Goal: Task Accomplishment & Management: Use online tool/utility

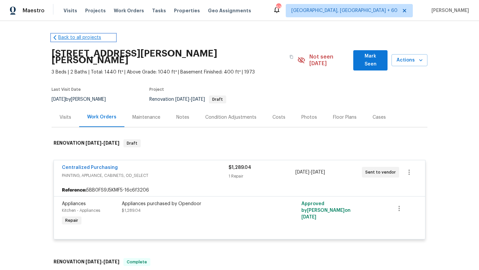
click at [52, 35] on icon at bounding box center [55, 37] width 7 height 7
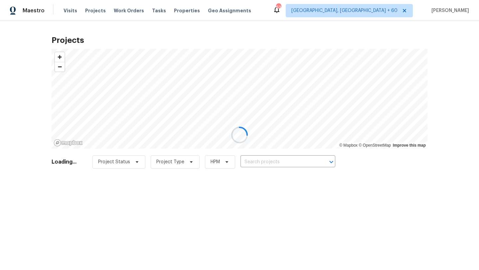
click at [128, 12] on div at bounding box center [239, 135] width 479 height 270
click at [123, 11] on div at bounding box center [239, 135] width 479 height 270
click at [118, 15] on div at bounding box center [239, 135] width 479 height 270
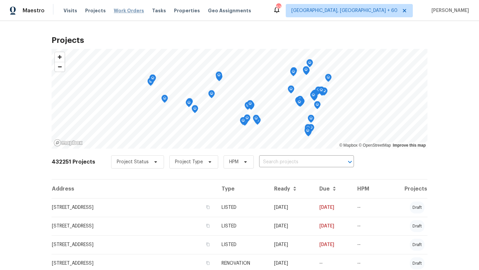
click at [121, 8] on span "Work Orders" at bounding box center [129, 10] width 30 height 7
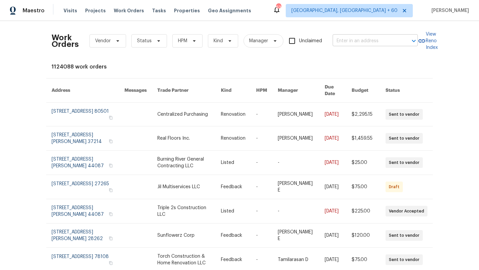
click at [352, 42] on input "text" at bounding box center [365, 41] width 66 height 10
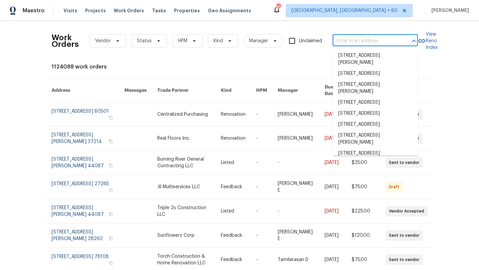
paste input "[STREET_ADDRESS][PERSON_NAME][PERSON_NAME][US_STATE]"
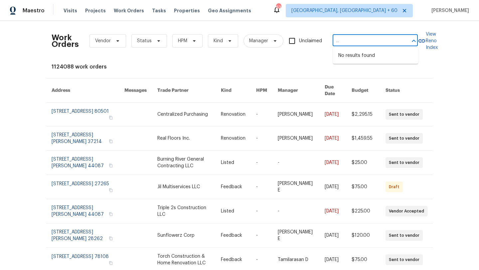
drag, startPoint x: 402, startPoint y: 40, endPoint x: 363, endPoint y: 39, distance: 39.2
click at [363, 39] on div "[STREET_ADDRESS][PERSON_NAME][PERSON_NAME][US_STATE] ​" at bounding box center [374, 41] width 85 height 10
drag, startPoint x: 361, startPoint y: 40, endPoint x: 406, endPoint y: 42, distance: 44.9
click at [406, 42] on div "[STREET_ADDRESS][PERSON_NAME][PERSON_NAME][US_STATE] ​" at bounding box center [374, 41] width 85 height 10
type input "[STREET_ADDRESS][PERSON_NAME][PERSON_NAME] 2016"
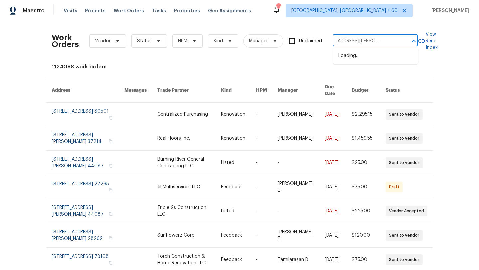
scroll to position [0, 16]
click at [383, 61] on li "[STREET_ADDRESS][PERSON_NAME][PERSON_NAME]" at bounding box center [375, 59] width 85 height 18
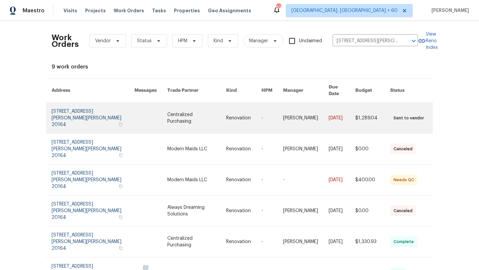
click at [65, 104] on link at bounding box center [93, 118] width 83 height 31
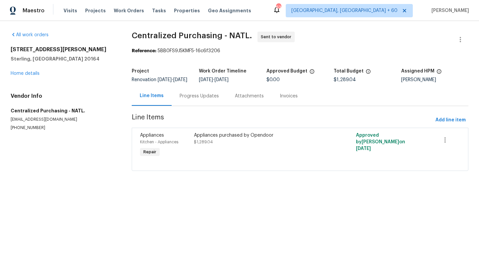
click at [25, 71] on div "[STREET_ADDRESS][PERSON_NAME] Home details" at bounding box center [63, 61] width 105 height 31
click at [27, 74] on link "Home details" at bounding box center [25, 73] width 29 height 5
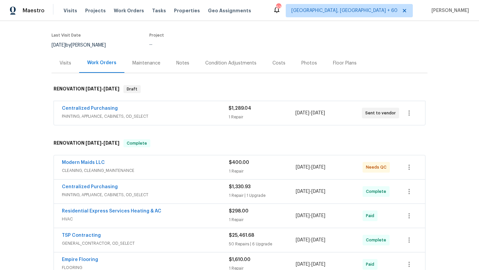
scroll to position [64, 0]
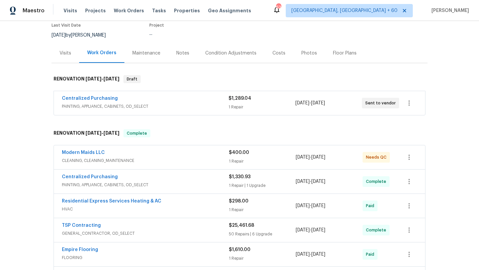
click at [142, 103] on span "PAINTING, APPLIANCE, CABINETS, OD_SELECT" at bounding box center [145, 106] width 167 height 7
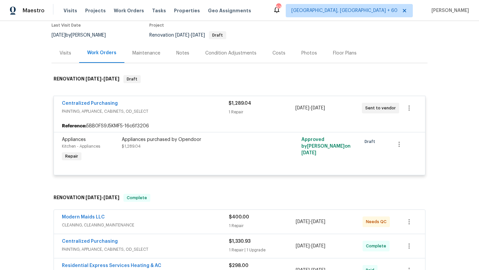
click at [142, 136] on div "Appliances purchased by Opendoor" at bounding box center [195, 139] width 146 height 7
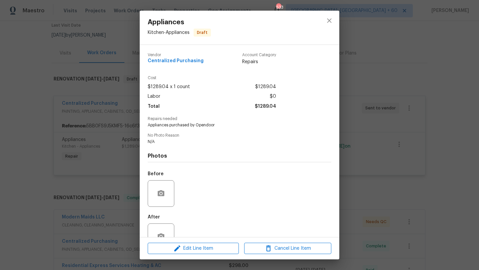
scroll to position [20, 0]
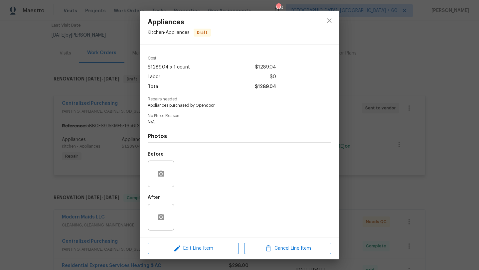
click at [117, 144] on div "Appliances Kitchen - Appliances Draft Vendor Centralized Purchasing Account Cat…" at bounding box center [239, 135] width 479 height 270
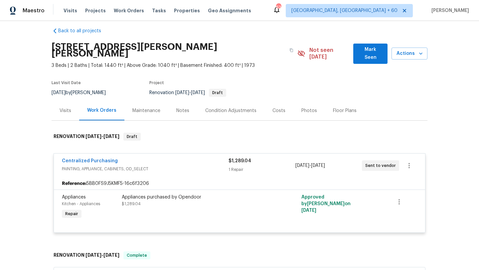
scroll to position [0, 0]
